Goal: Check status: Check status

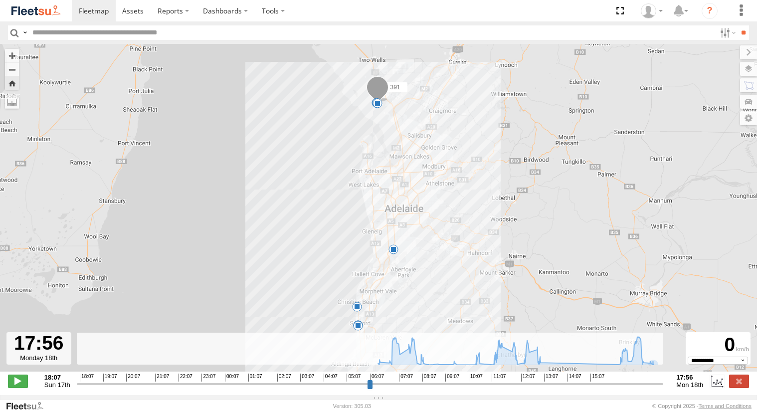
select select "**********"
click at [93, 10] on span at bounding box center [94, 10] width 30 height 9
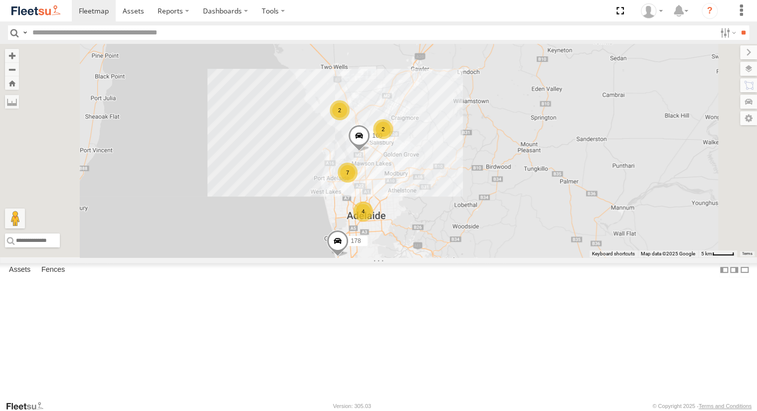
click at [0, 0] on div "391" at bounding box center [0, 0] width 0 height 0
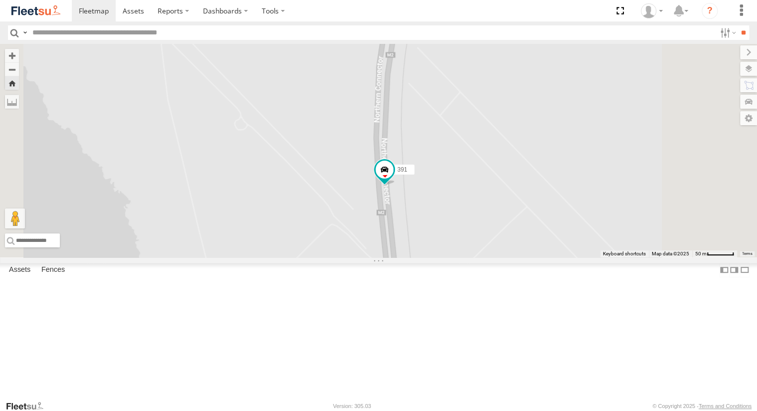
click at [0, 0] on div "Powerscaper" at bounding box center [0, 0] width 0 height 0
